Goal: Task Accomplishment & Management: Manage account settings

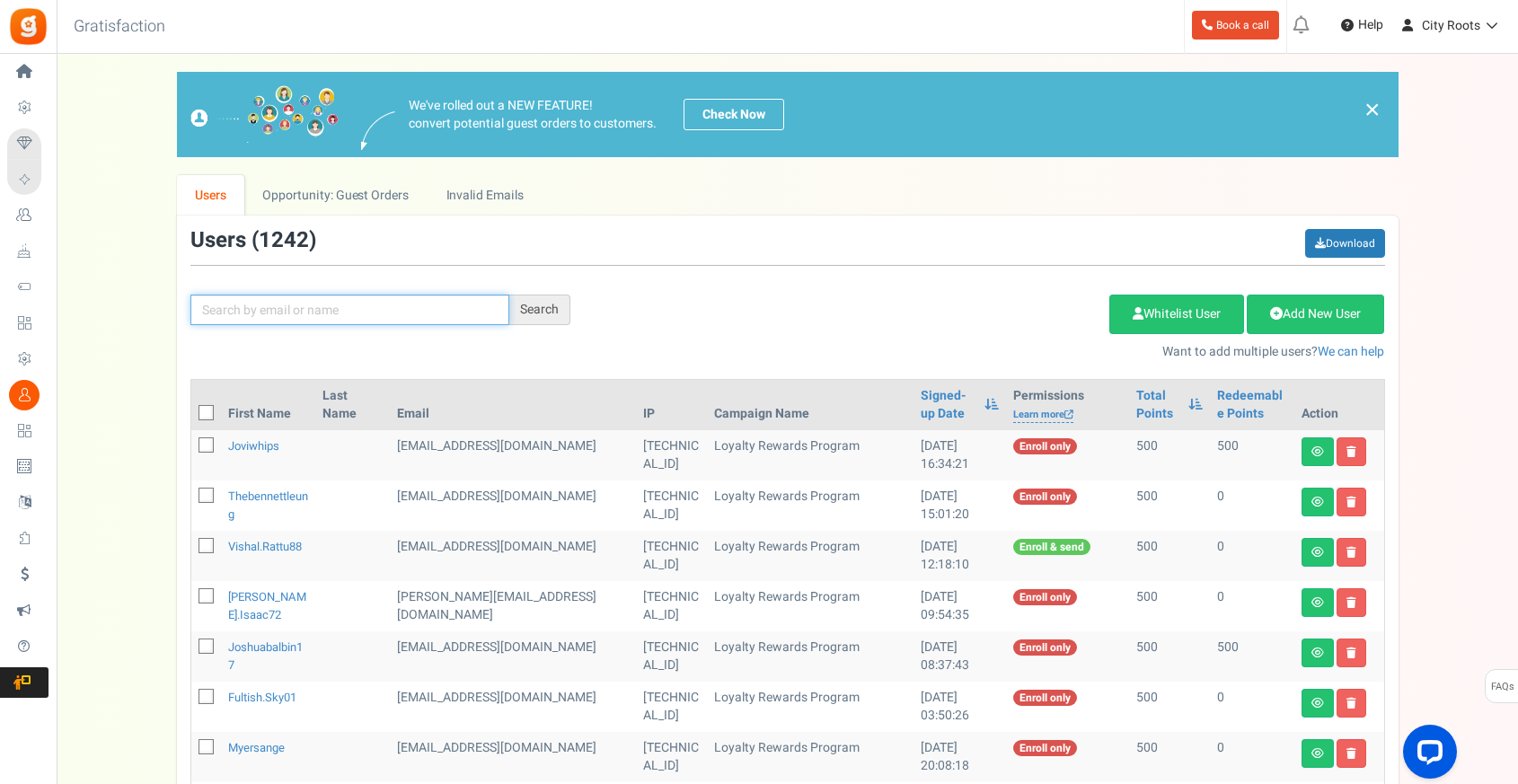
click at [334, 304] on input "text" at bounding box center [349, 310] width 319 height 31
paste input "[PERSON_NAME][EMAIL_ADDRESS][DOMAIN_NAME]"
type input "[PERSON_NAME][EMAIL_ADDRESS][DOMAIN_NAME]"
click at [516, 313] on div "Search" at bounding box center [539, 310] width 61 height 31
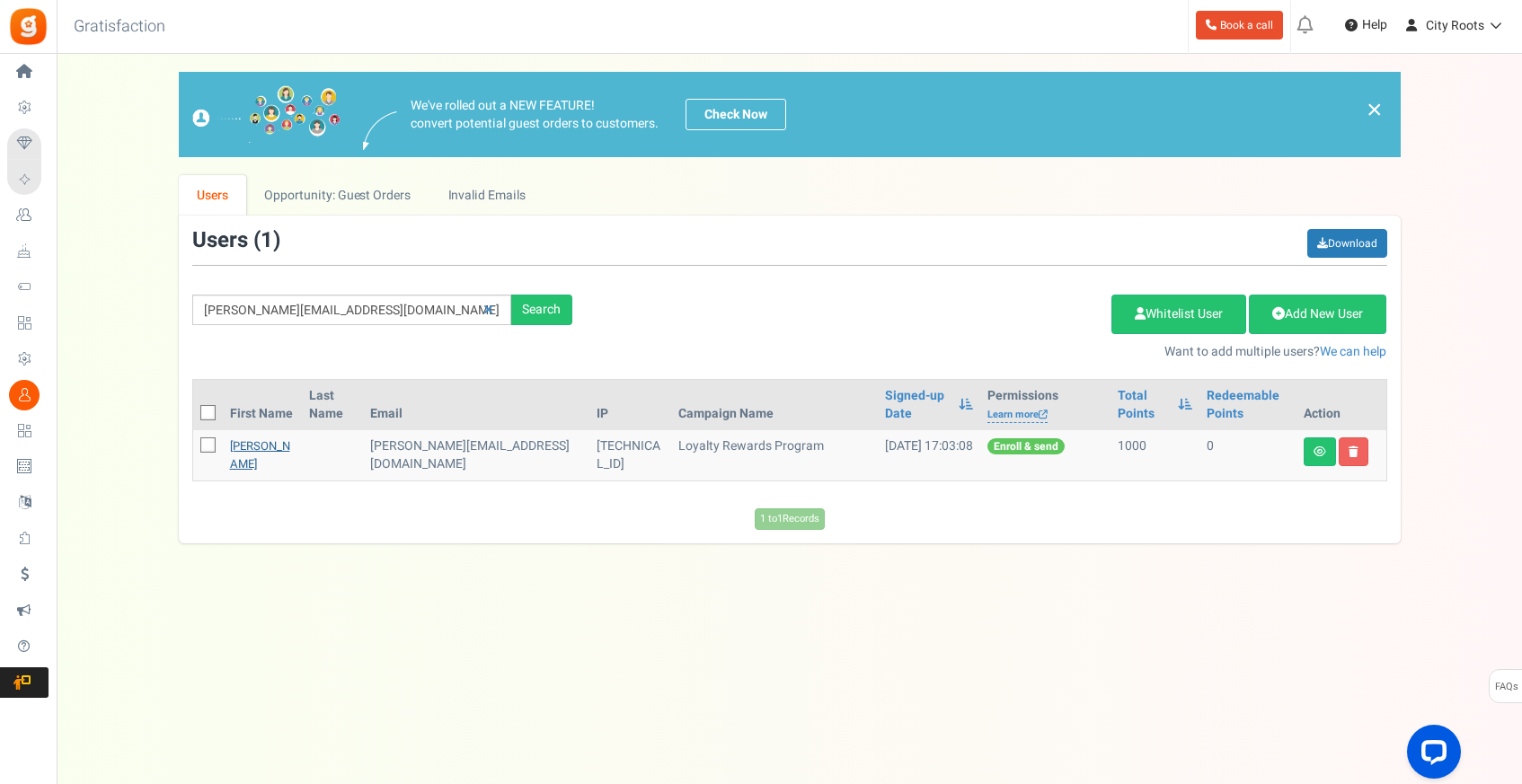
click at [278, 446] on link "[PERSON_NAME]" at bounding box center [259, 455] width 60 height 35
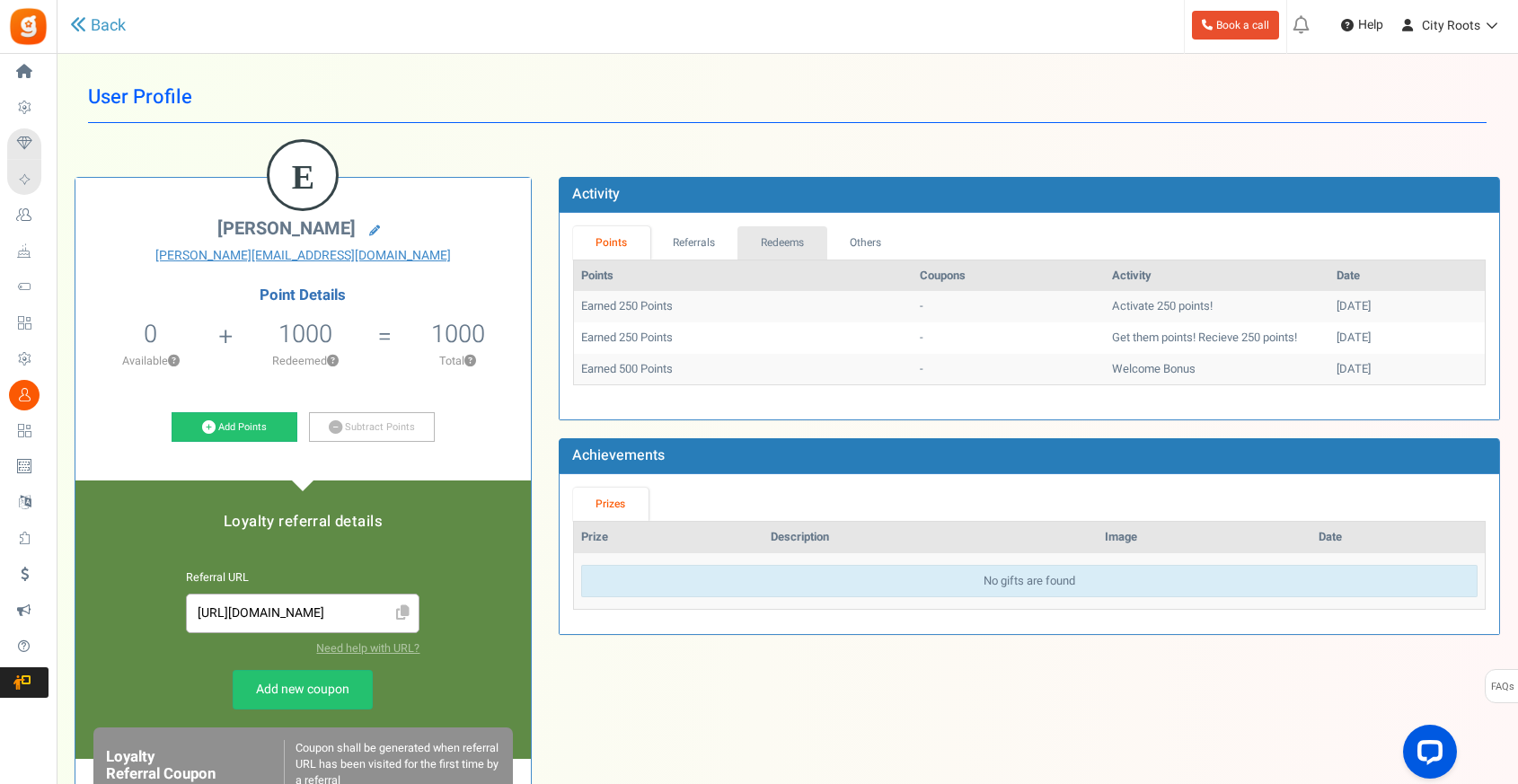
click at [793, 239] on link "Redeems" at bounding box center [782, 243] width 90 height 33
